Goal: Transaction & Acquisition: Purchase product/service

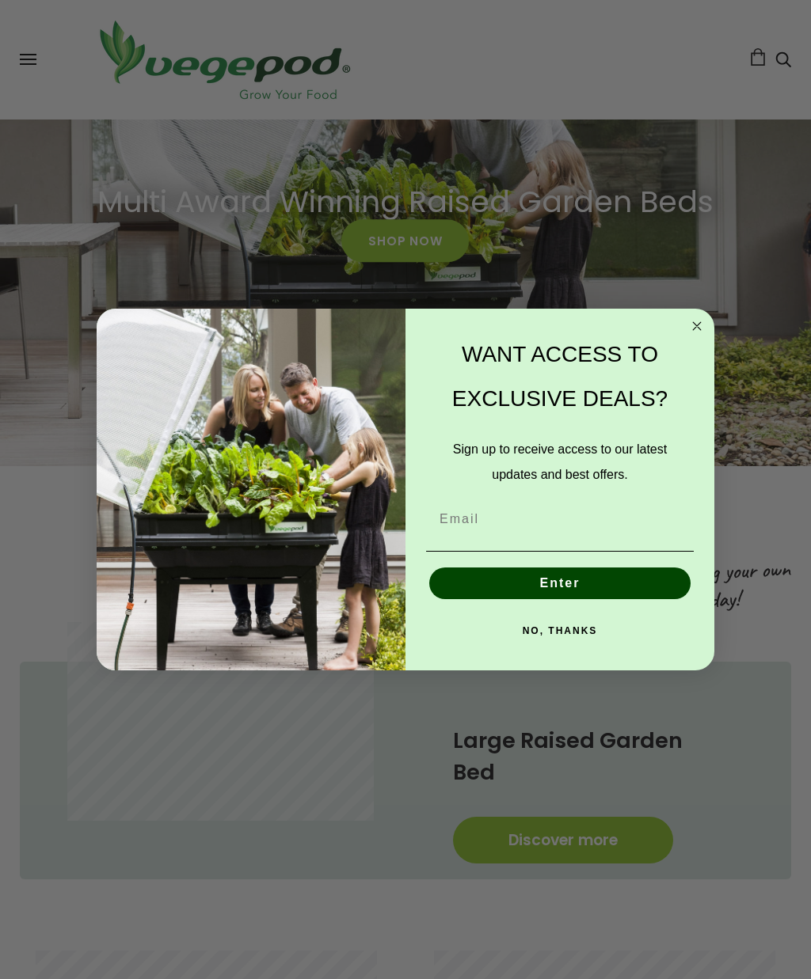
scroll to position [0, 253]
click at [697, 325] on circle "Close dialog" at bounding box center [697, 326] width 18 height 18
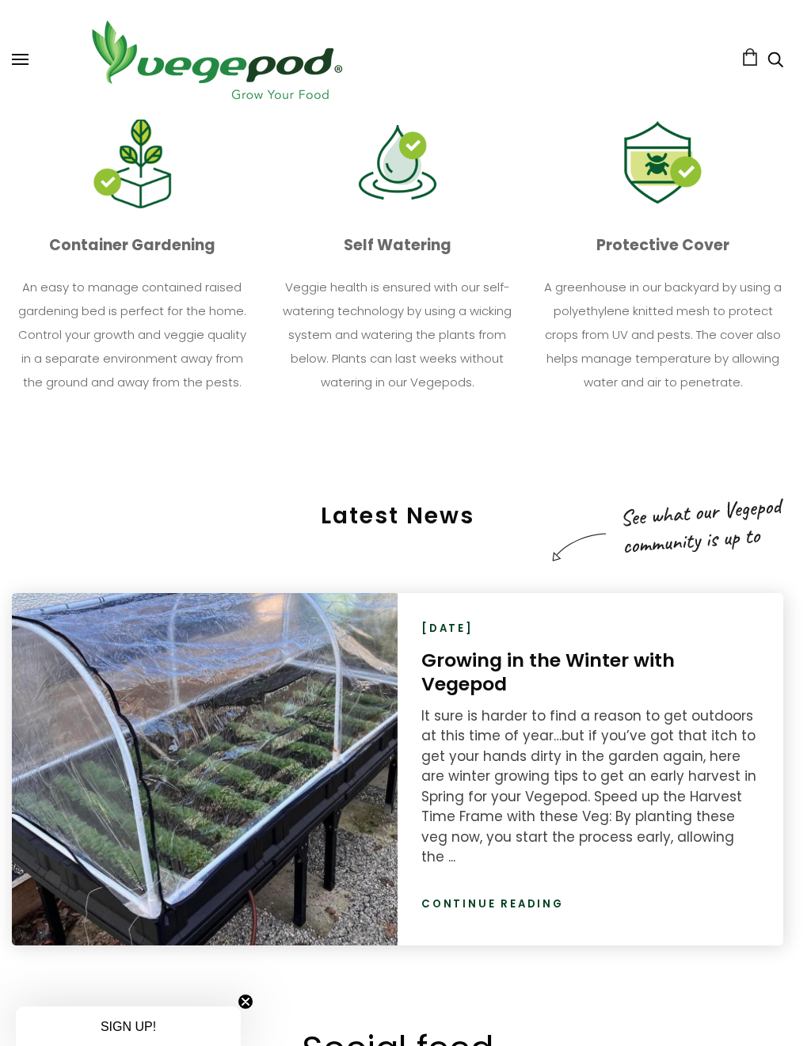
scroll to position [1627, 8]
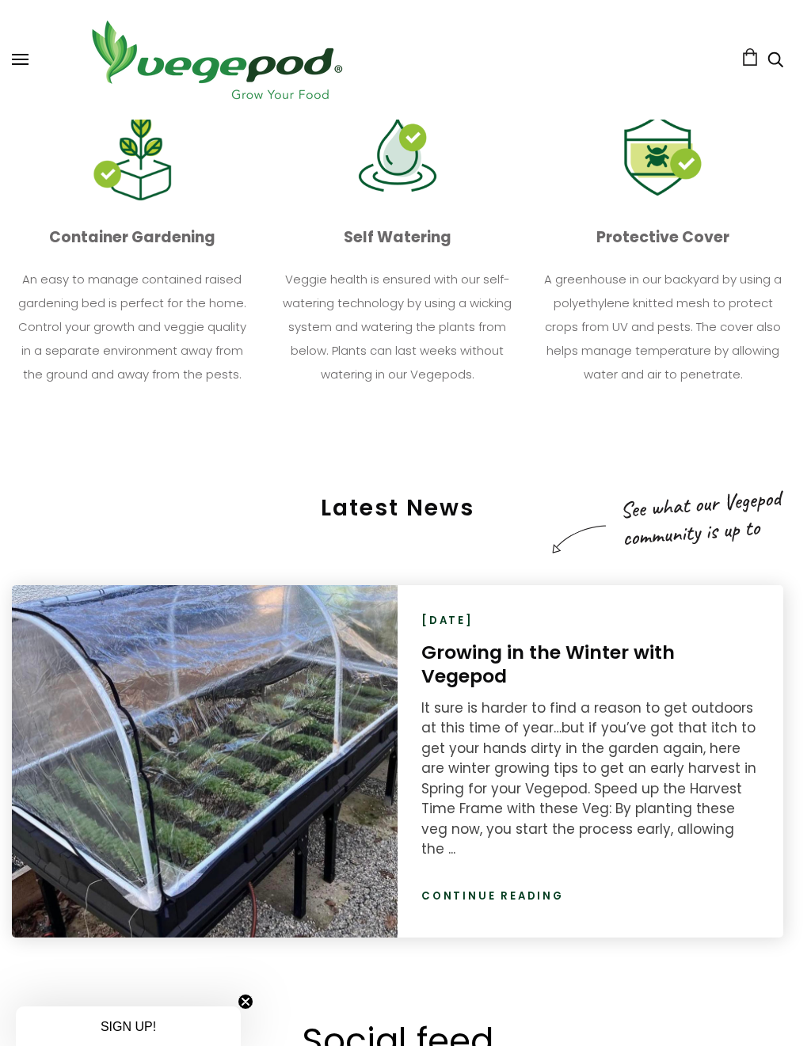
click at [62, 611] on div at bounding box center [204, 760] width 385 height 351
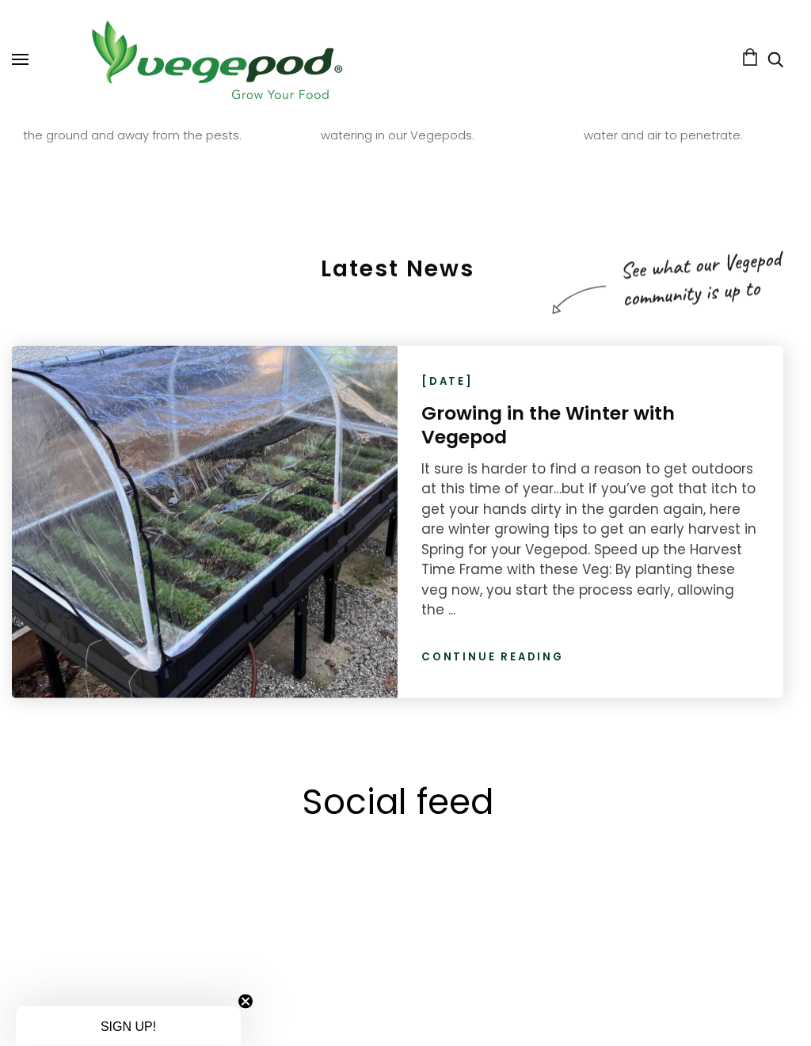
scroll to position [1867, 8]
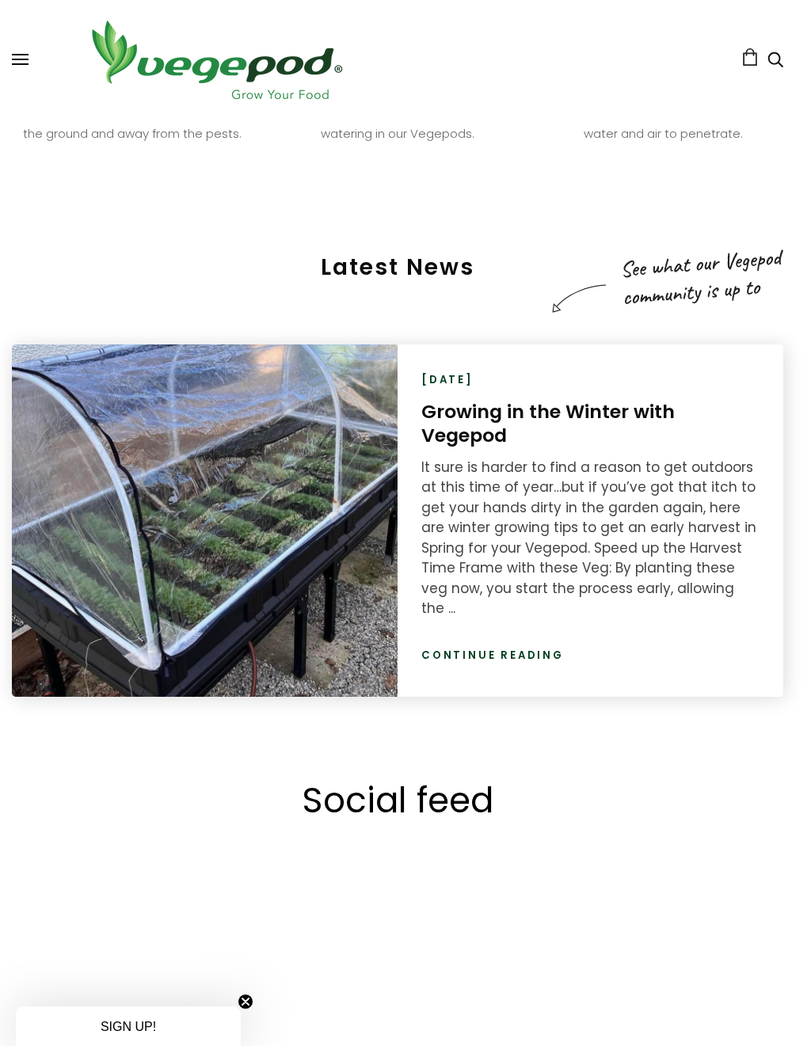
click at [506, 647] on link "Continue reading" at bounding box center [492, 655] width 142 height 16
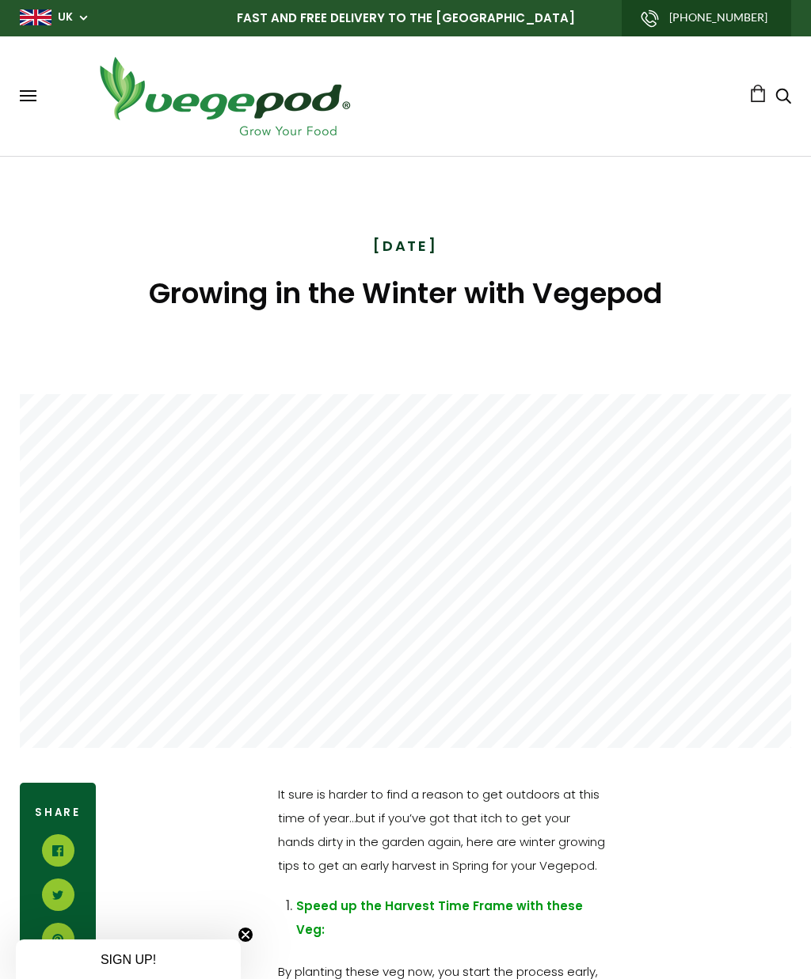
click at [24, 91] on span at bounding box center [28, 91] width 17 height 2
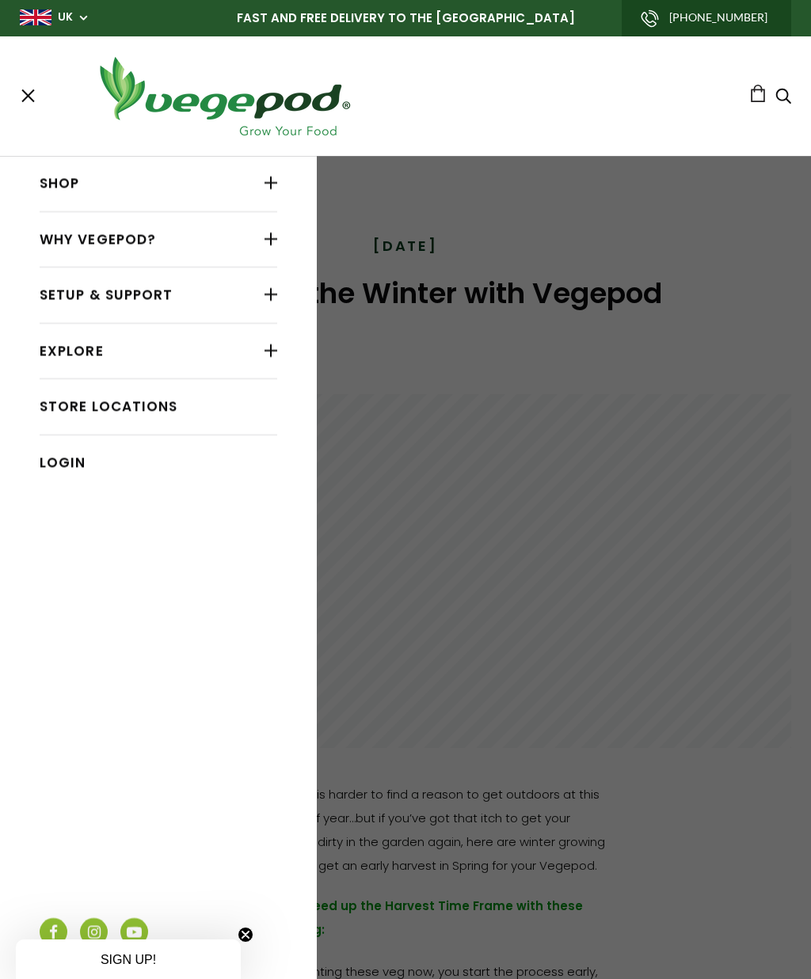
click at [81, 186] on link "Shop" at bounding box center [158, 184] width 237 height 30
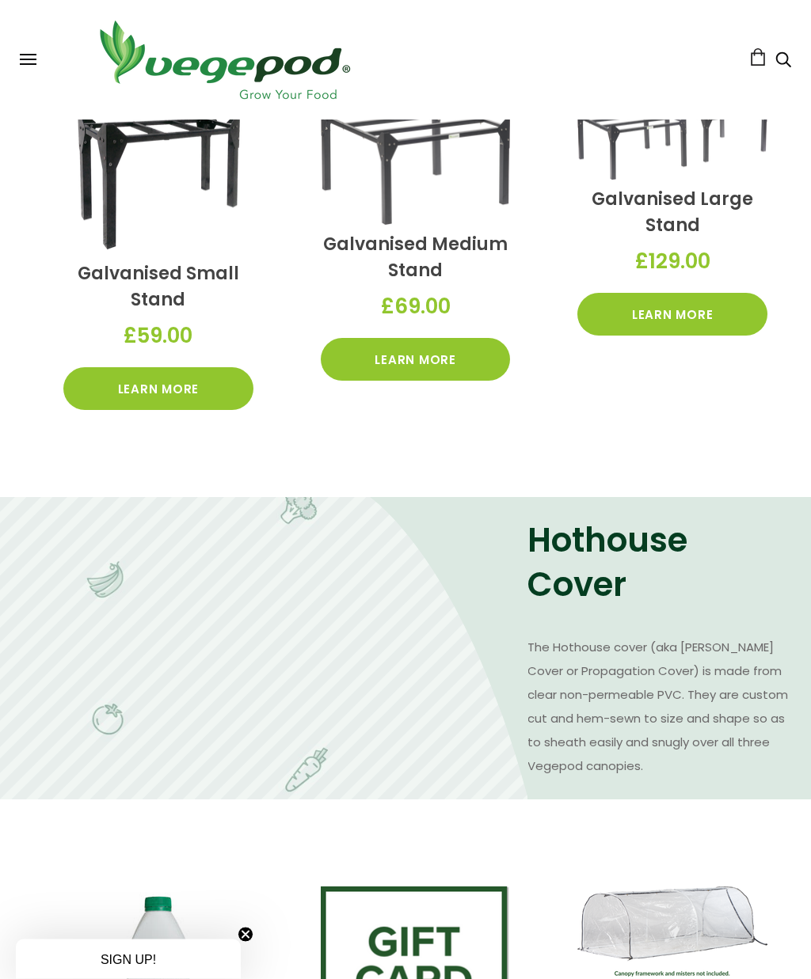
scroll to position [1293, 0]
